Goal: Information Seeking & Learning: Understand process/instructions

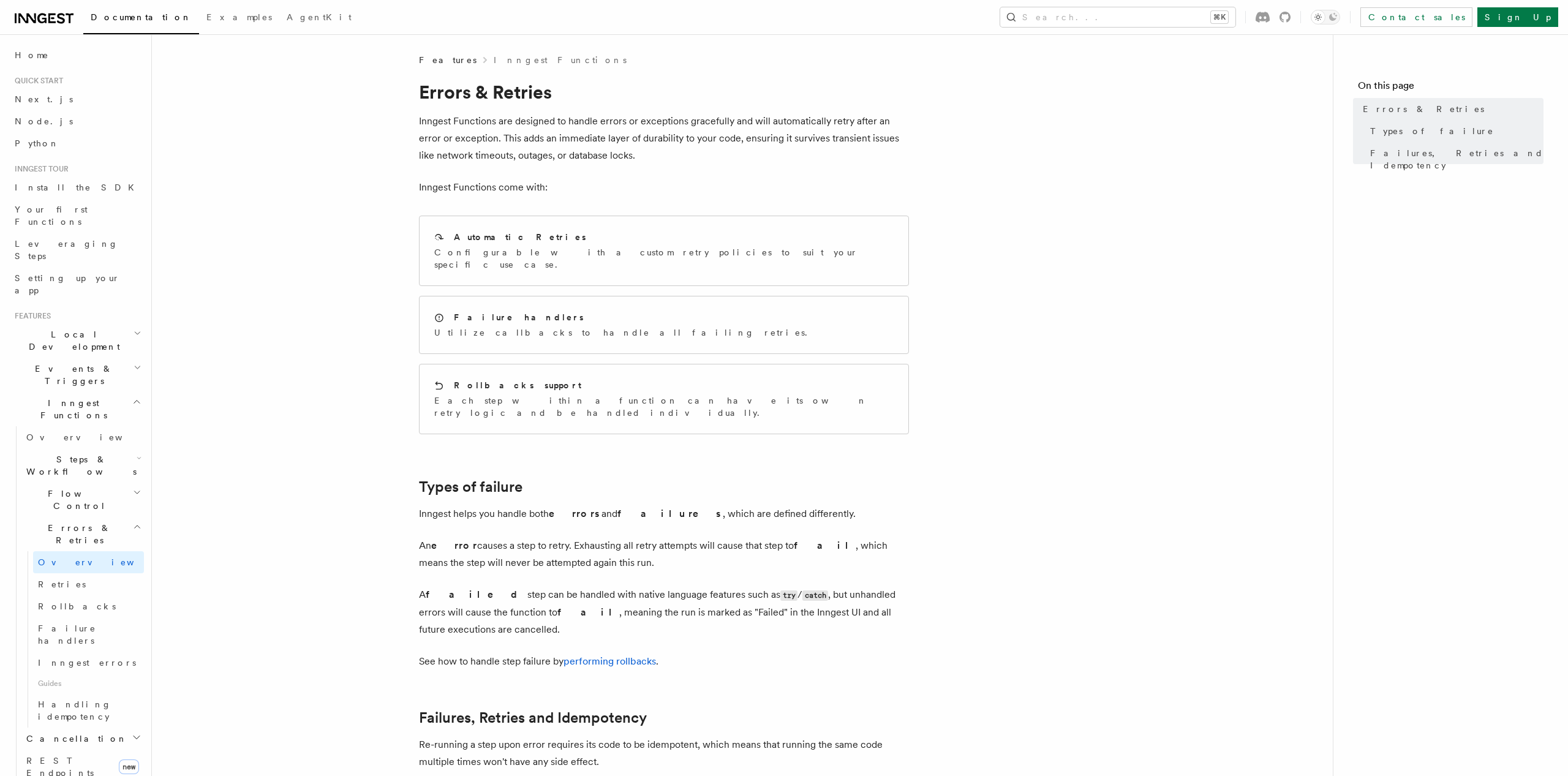
click at [291, 136] on article "Features Inngest Functions Errors & Retries Inngest Functions are designed to h…" at bounding box center [742, 566] width 1142 height 1024
click at [512, 246] on p "Configurable with a custom retry policies to suit your specific use case." at bounding box center [663, 258] width 459 height 25
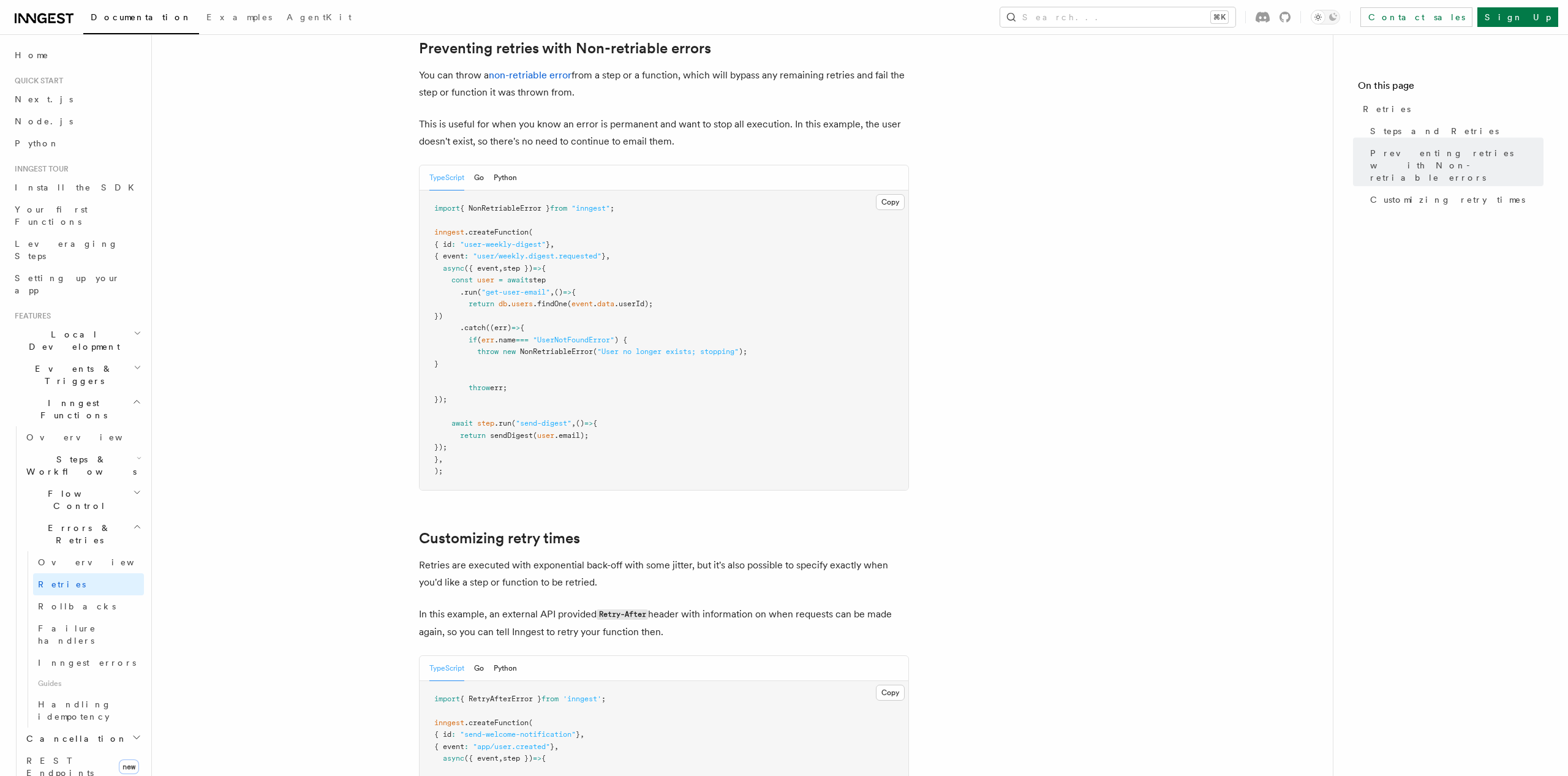
scroll to position [1036, 0]
